Goal: Browse casually: Explore the website without a specific task or goal

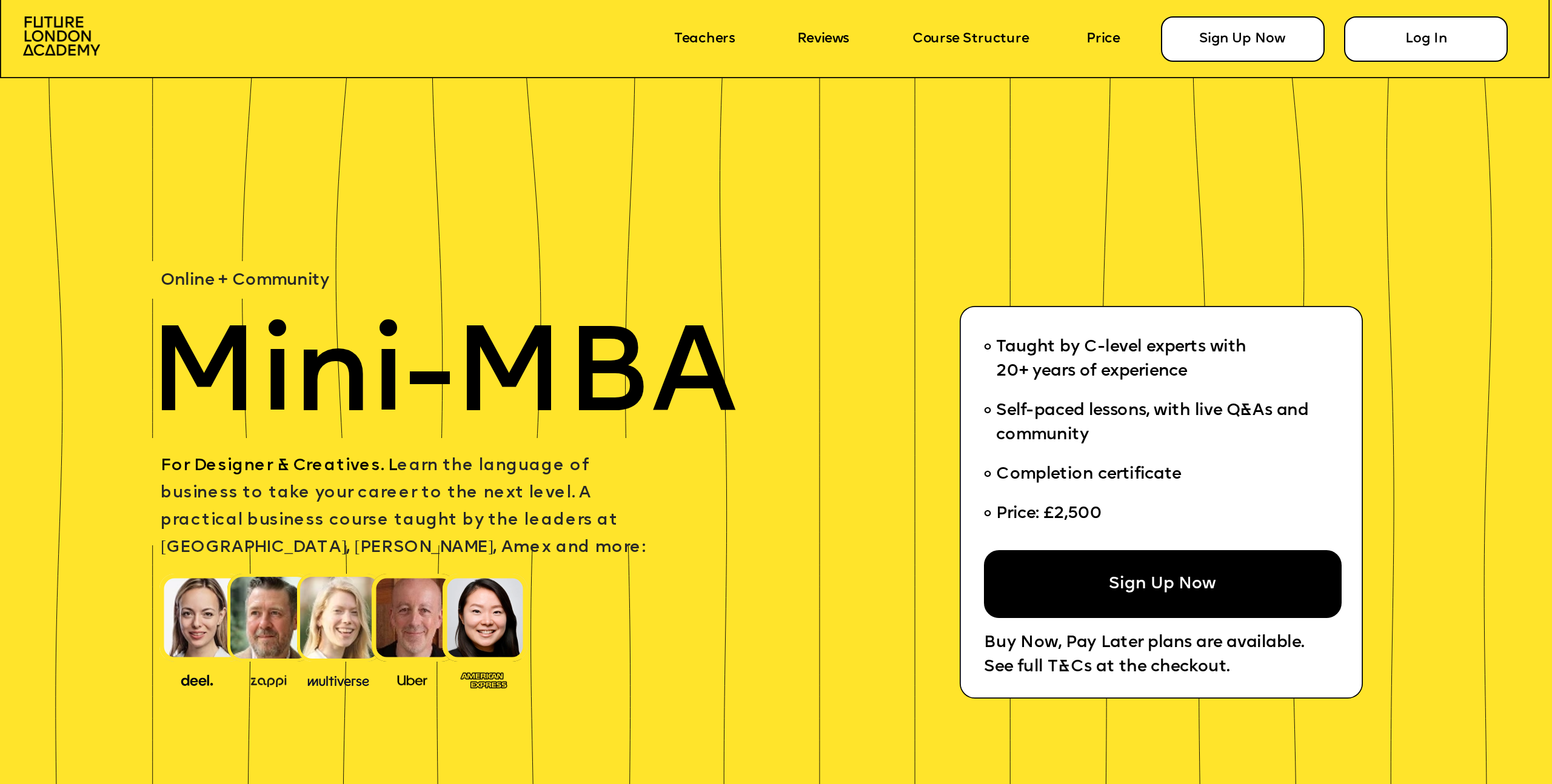
scroll to position [3580, 0]
